Goal: Task Accomplishment & Management: Manage account settings

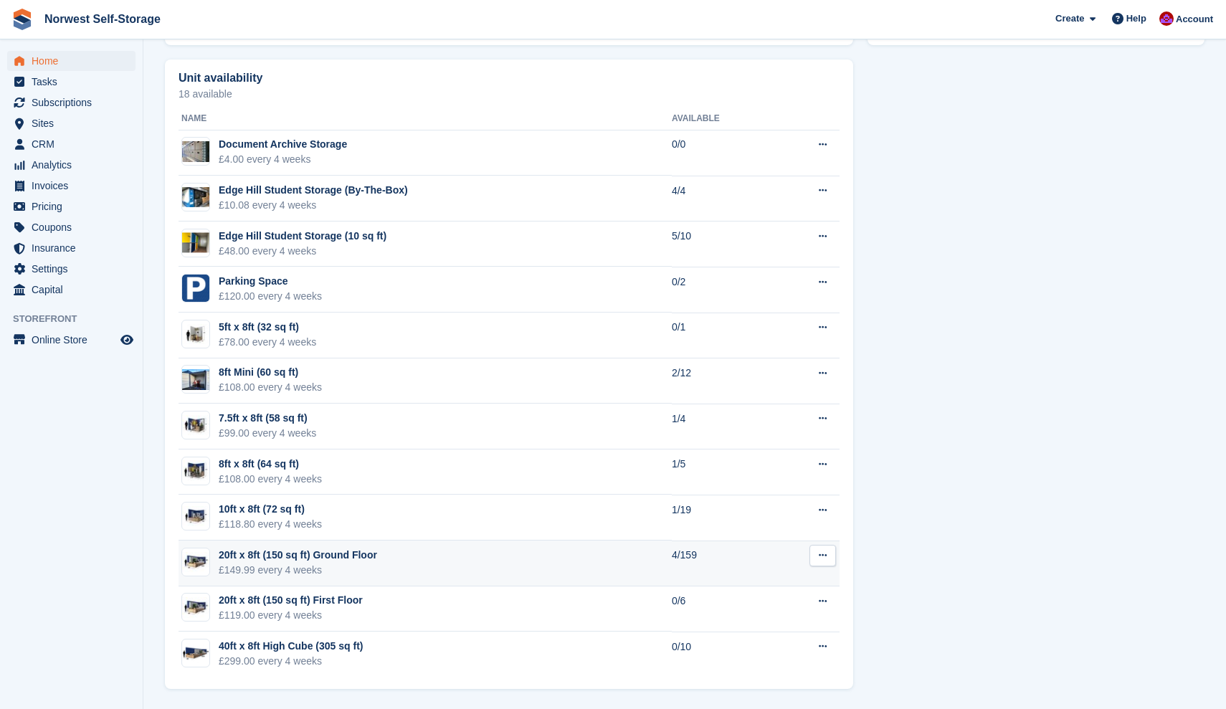
scroll to position [799, 0]
click at [325, 556] on div "20ft x 8ft (150 sq ft) Ground Floor" at bounding box center [298, 555] width 158 height 15
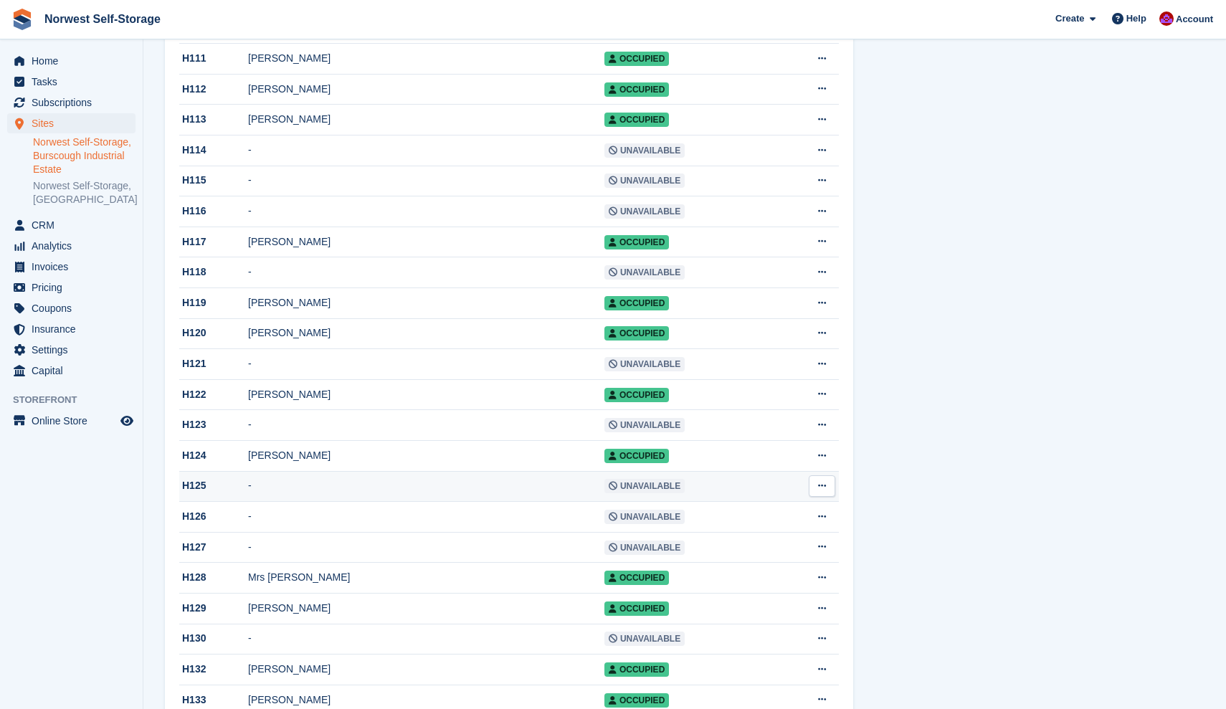
scroll to position [3398, 0]
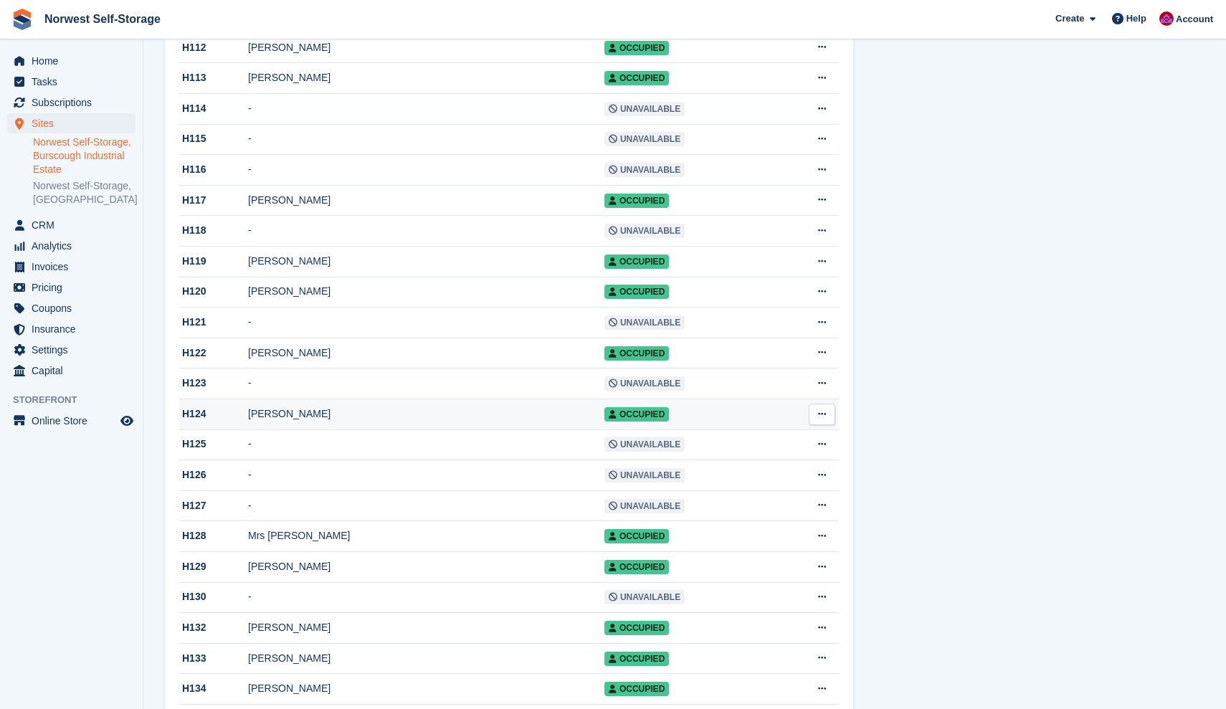
click at [214, 422] on div "H124" at bounding box center [213, 414] width 69 height 15
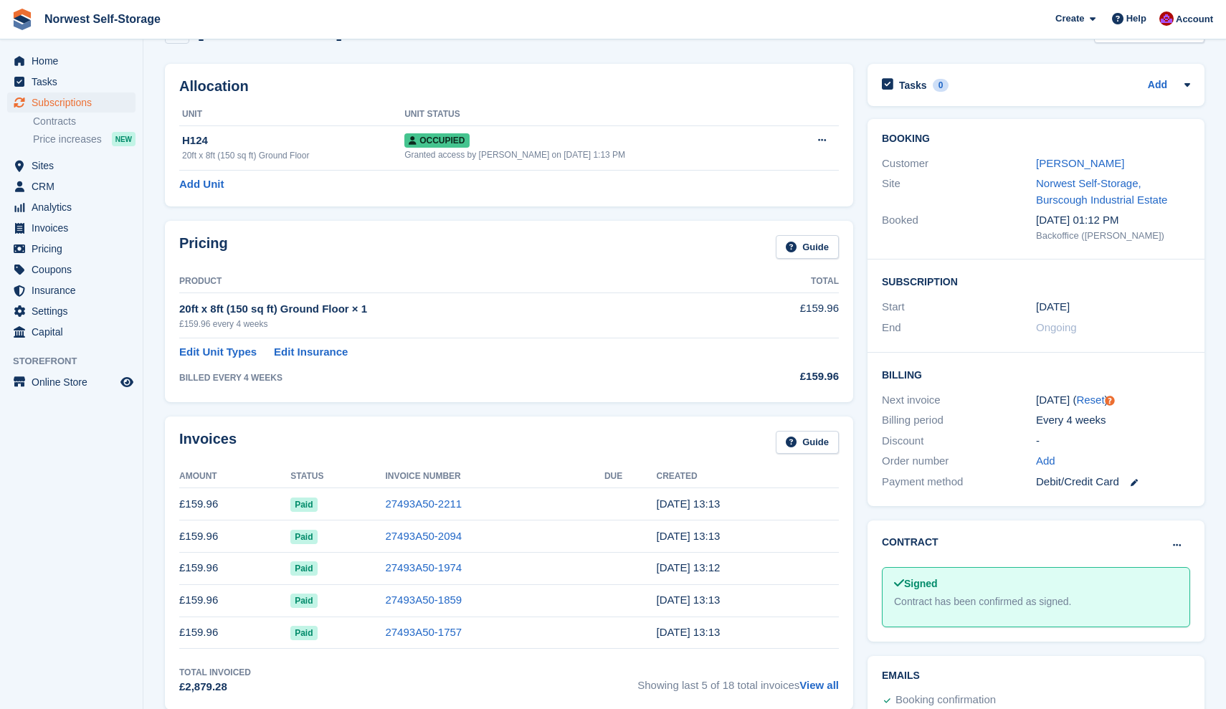
scroll to position [49, 0]
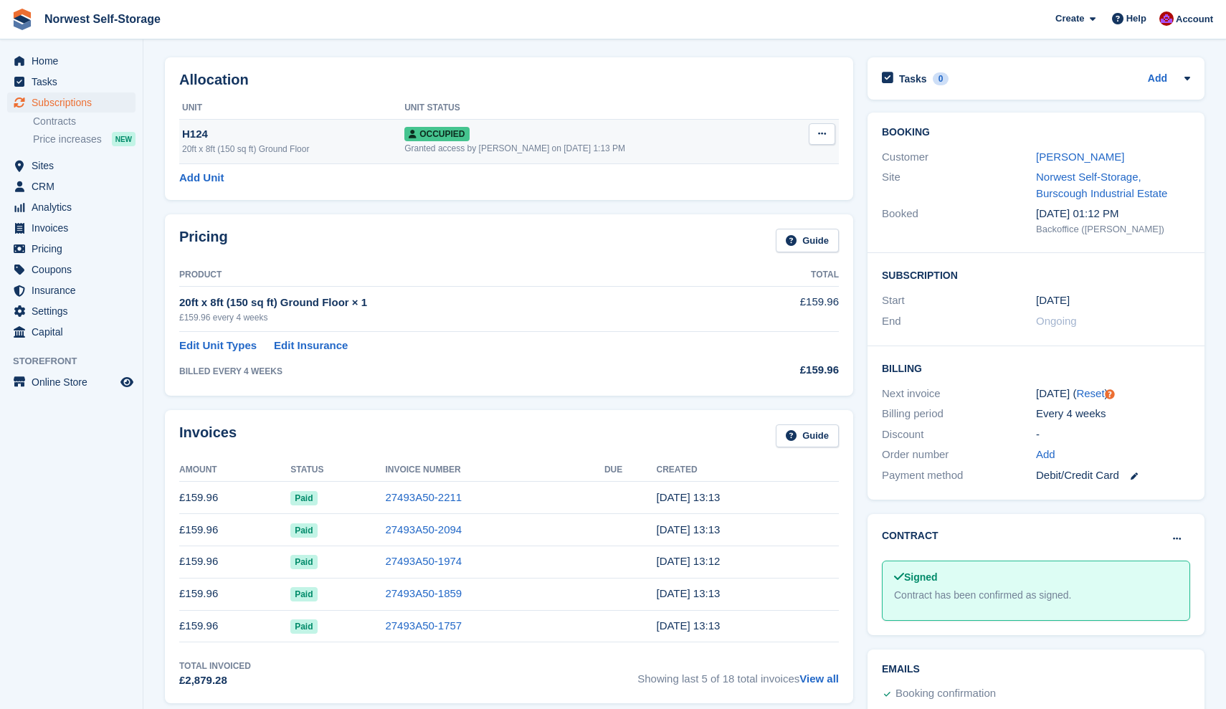
click at [822, 133] on icon at bounding box center [822, 133] width 8 height 9
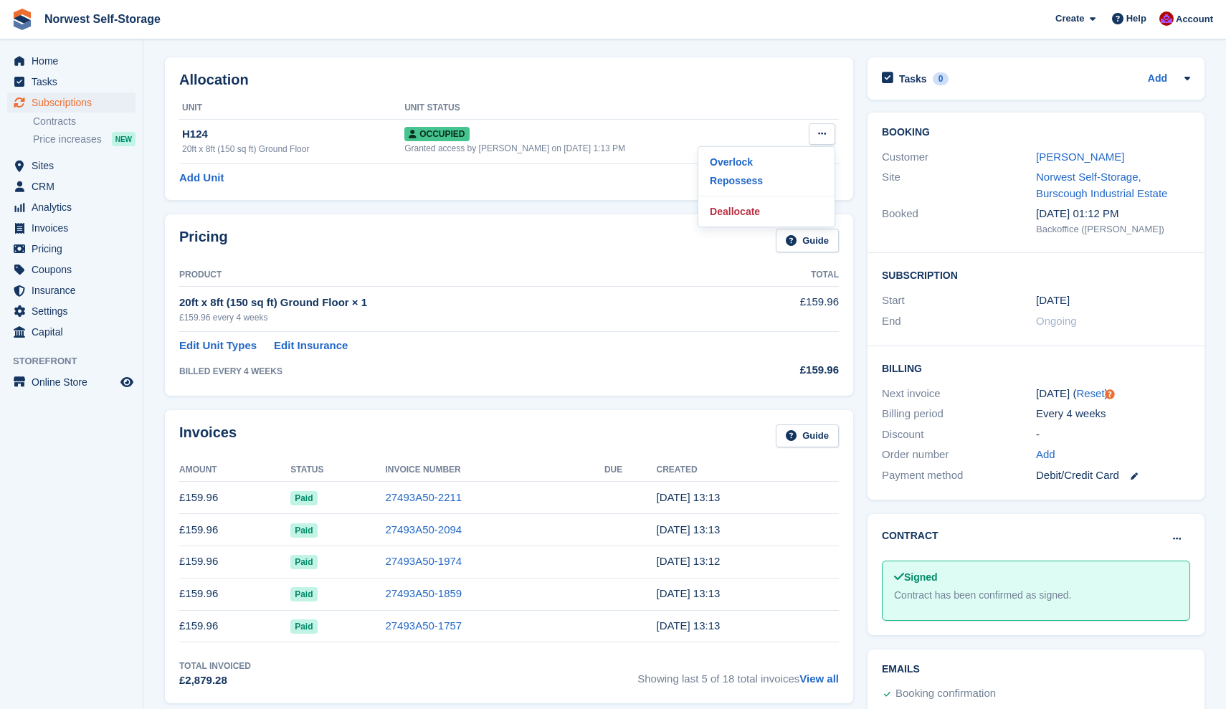
click at [717, 92] on div "Allocation Unit Unit Status H124 20ft x 8ft (150 sq ft) Ground Floor Occupied G…" at bounding box center [509, 128] width 688 height 143
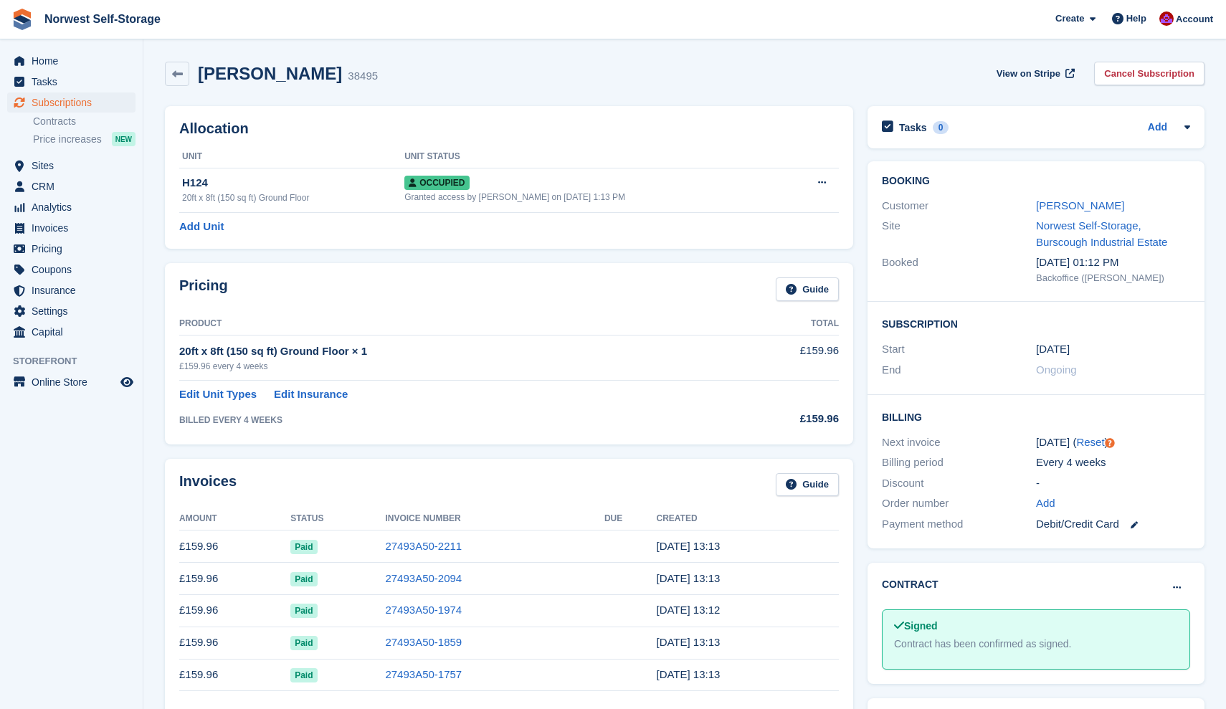
scroll to position [0, 0]
click at [1164, 72] on link "Cancel Subscription" at bounding box center [1149, 74] width 110 height 24
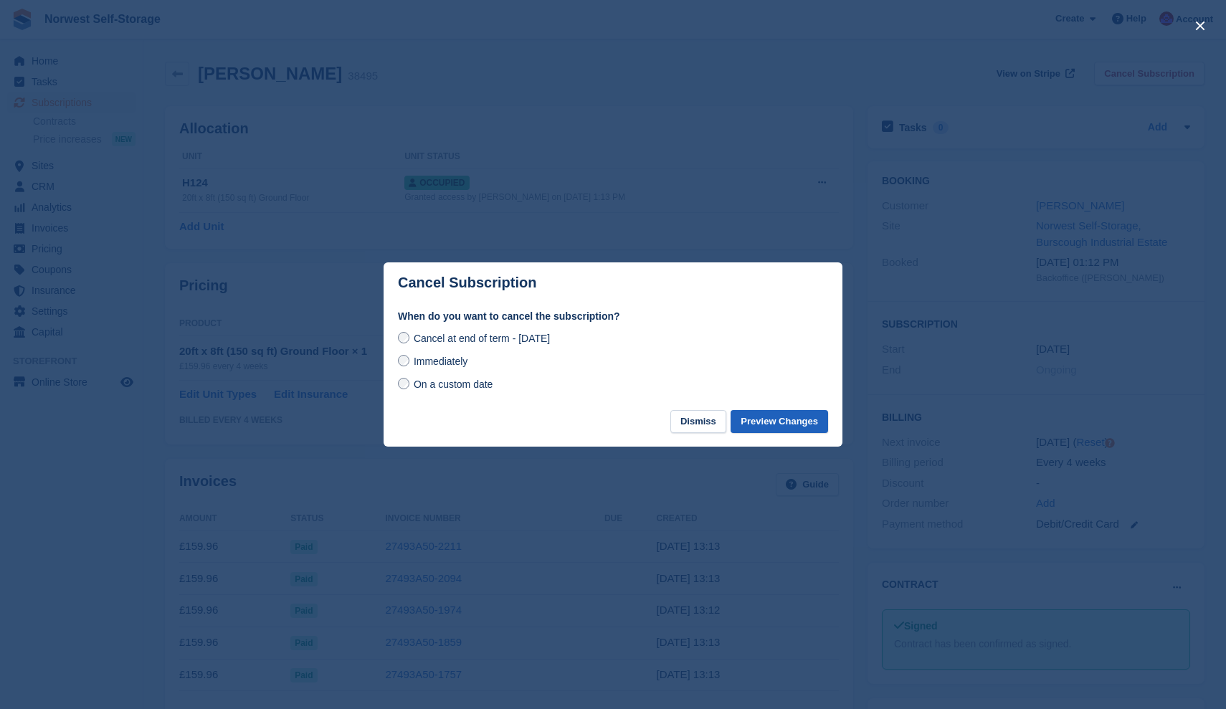
click at [782, 418] on button "Preview Changes" at bounding box center [780, 422] width 98 height 24
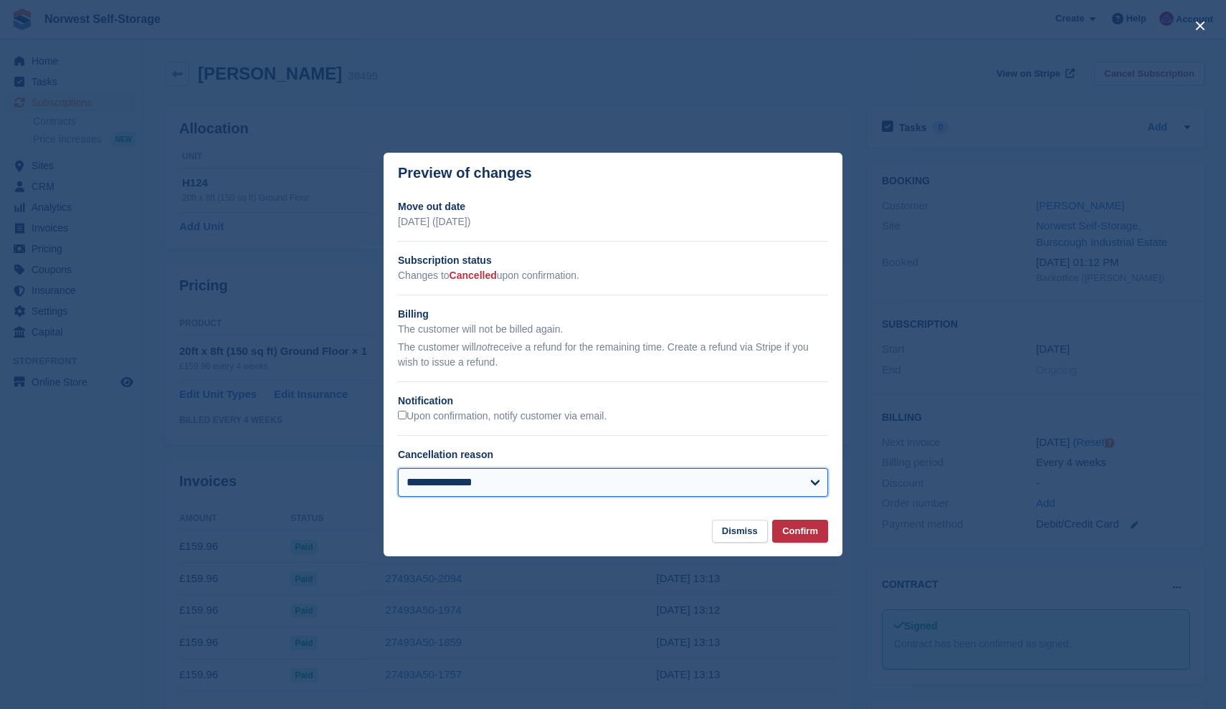
select select "**********"
click at [802, 531] on button "Confirm" at bounding box center [800, 532] width 56 height 24
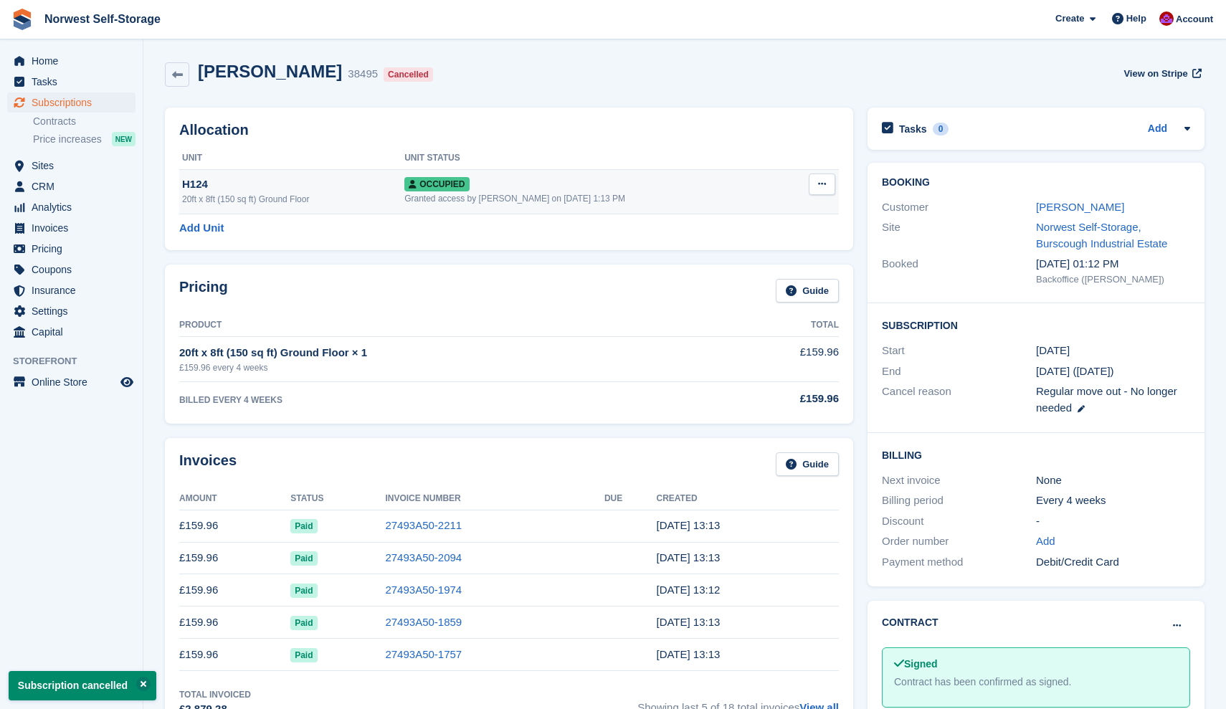
click at [822, 181] on icon at bounding box center [822, 183] width 8 height 9
click at [731, 260] on p "Deallocate" at bounding box center [766, 261] width 125 height 19
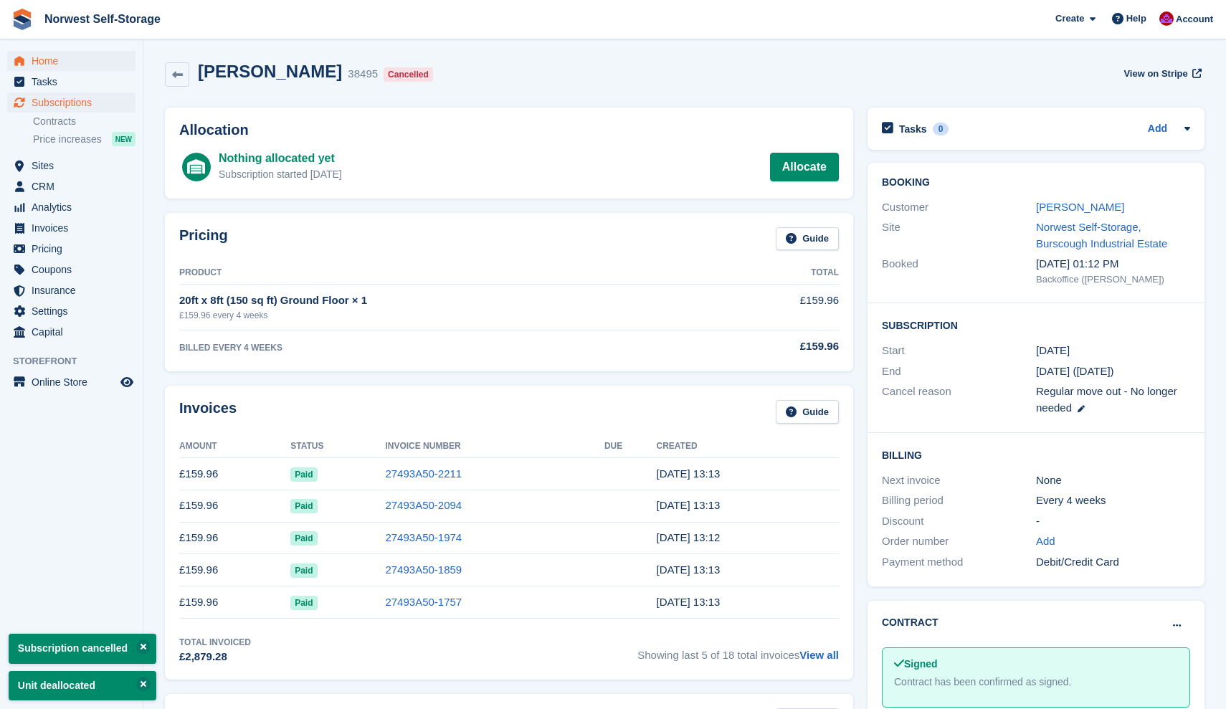
click at [44, 62] on span "Home" at bounding box center [75, 61] width 86 height 20
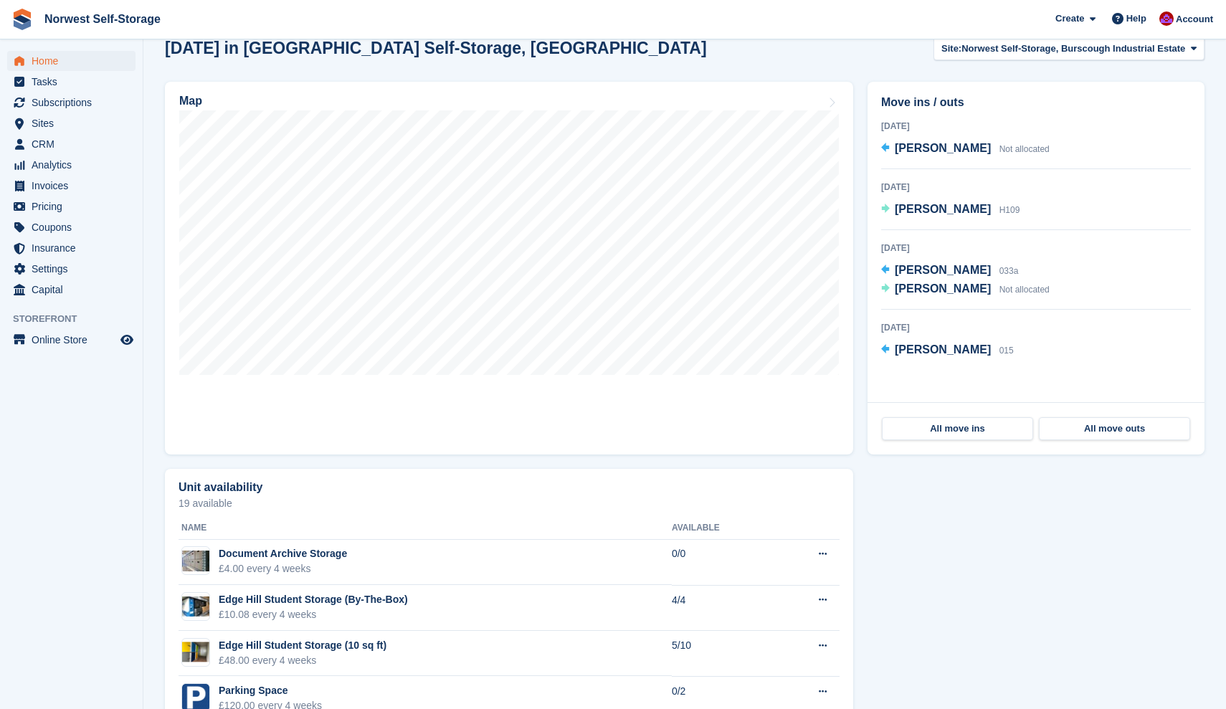
scroll to position [356, 0]
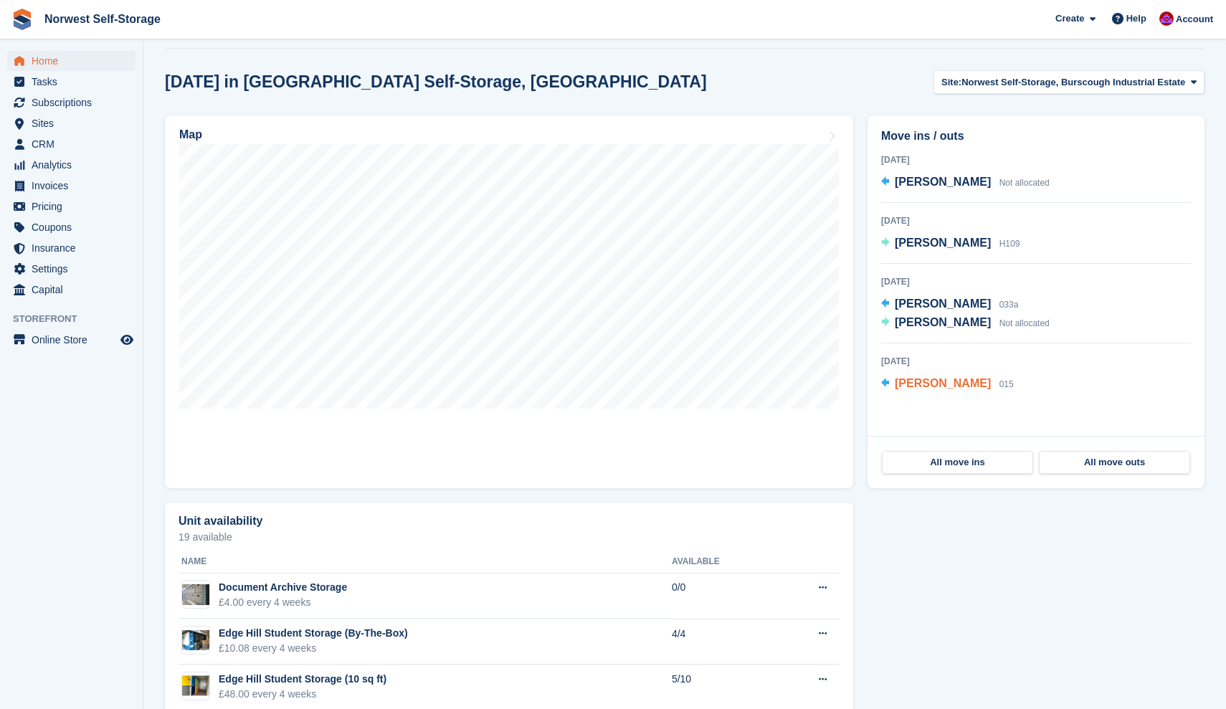
click at [924, 385] on span "Lynne Farnworth" at bounding box center [943, 383] width 96 height 12
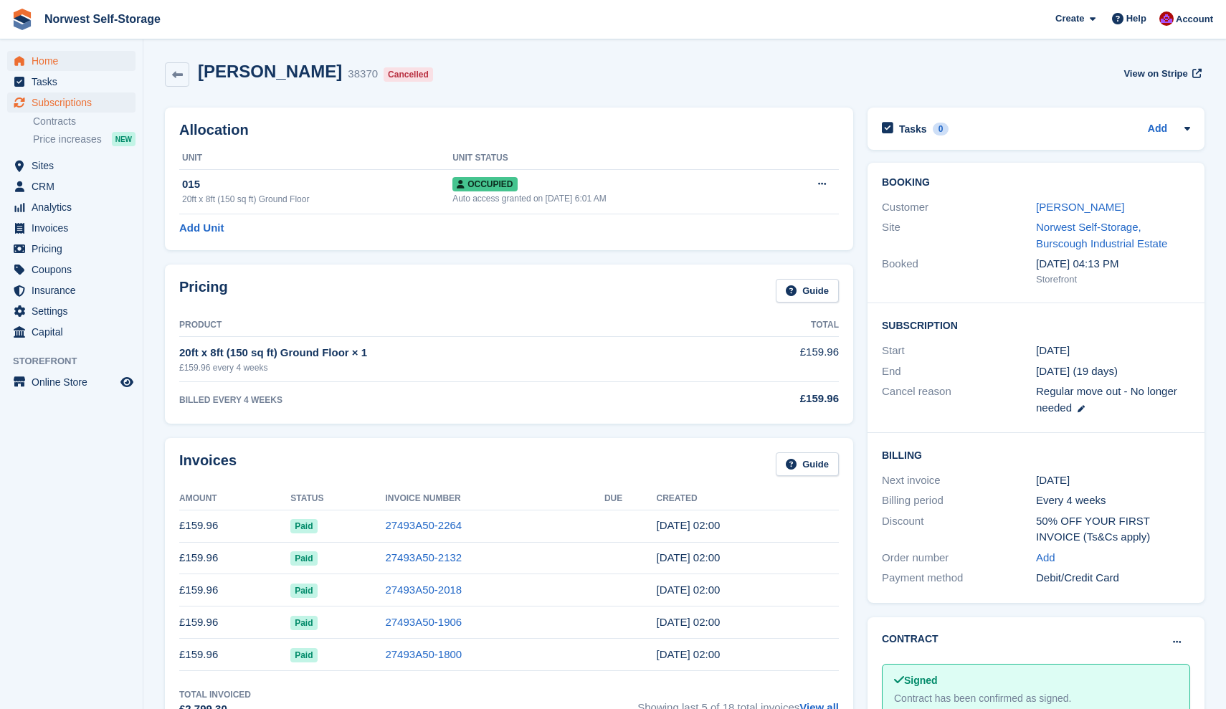
click at [42, 58] on span "Home" at bounding box center [75, 61] width 86 height 20
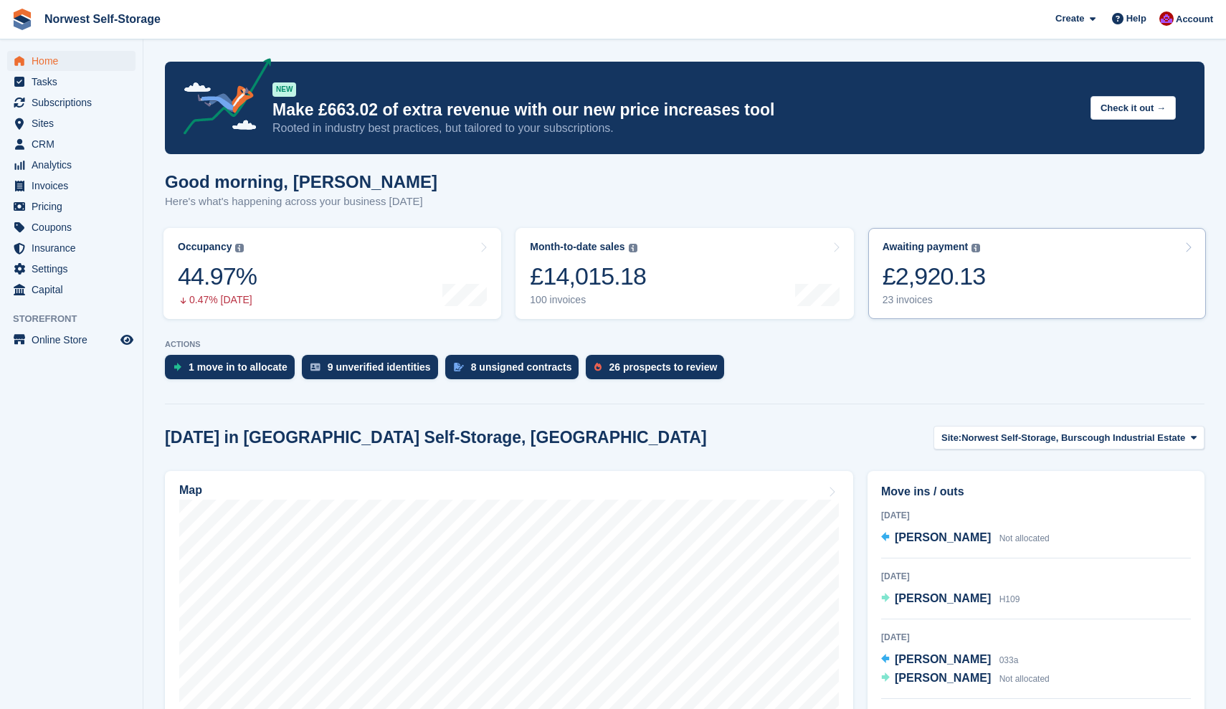
click at [1053, 268] on link "Awaiting payment The total outstanding balance on all open invoices. £2,920.13 …" at bounding box center [1037, 273] width 338 height 91
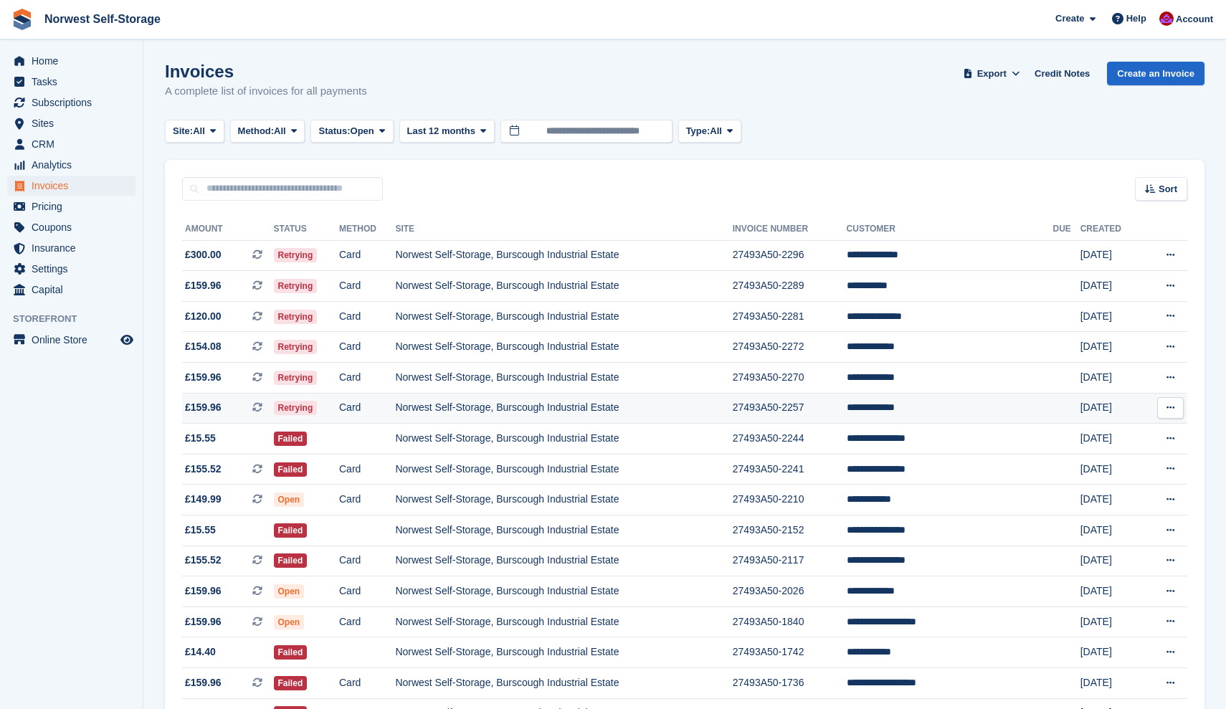
click at [238, 414] on span "£159.96 This is a recurring subscription invoice." at bounding box center [228, 407] width 92 height 15
click at [247, 379] on span "£159.96 This is a recurring subscription invoice." at bounding box center [228, 377] width 92 height 15
click at [242, 348] on span "£154.08 This is a recurring subscription invoice." at bounding box center [228, 346] width 92 height 15
click at [247, 317] on span "£120.00 This is a recurring subscription invoice." at bounding box center [228, 316] width 92 height 15
click at [241, 281] on span "£159.96 This is a recurring subscription invoice." at bounding box center [228, 285] width 92 height 15
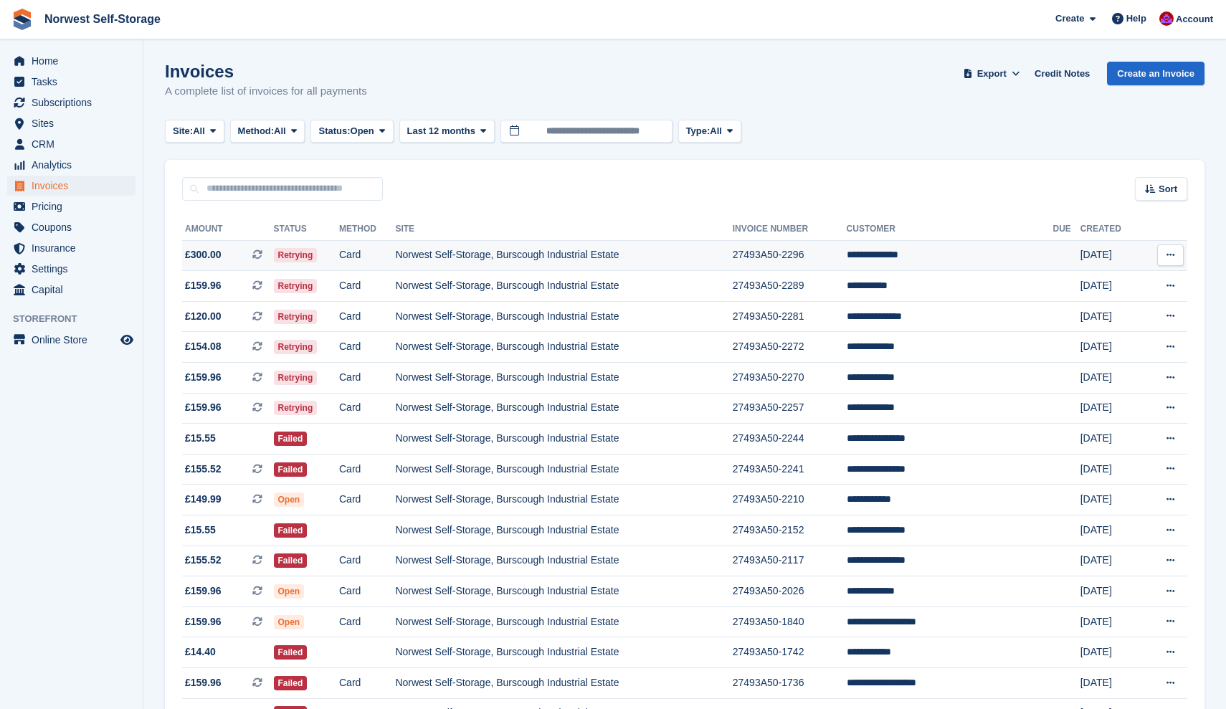
click at [240, 250] on span "£300.00 This is a recurring subscription invoice." at bounding box center [228, 254] width 92 height 15
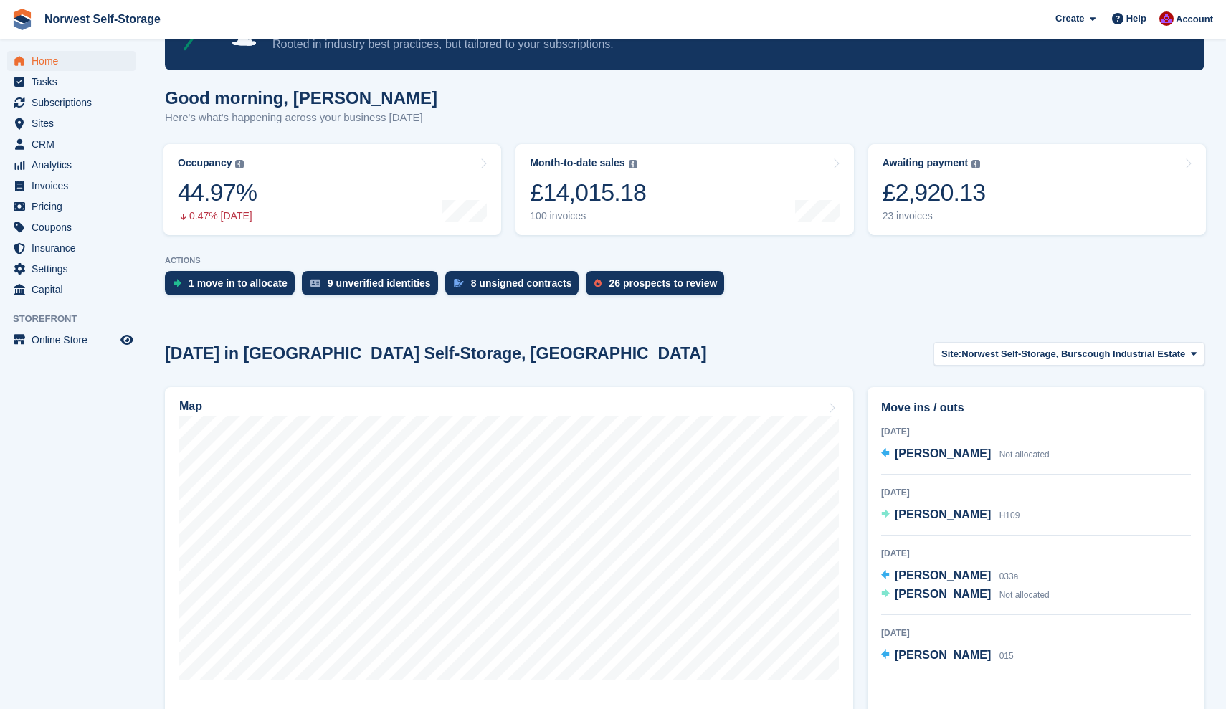
scroll to position [45, 0]
